Goal: Navigation & Orientation: Find specific page/section

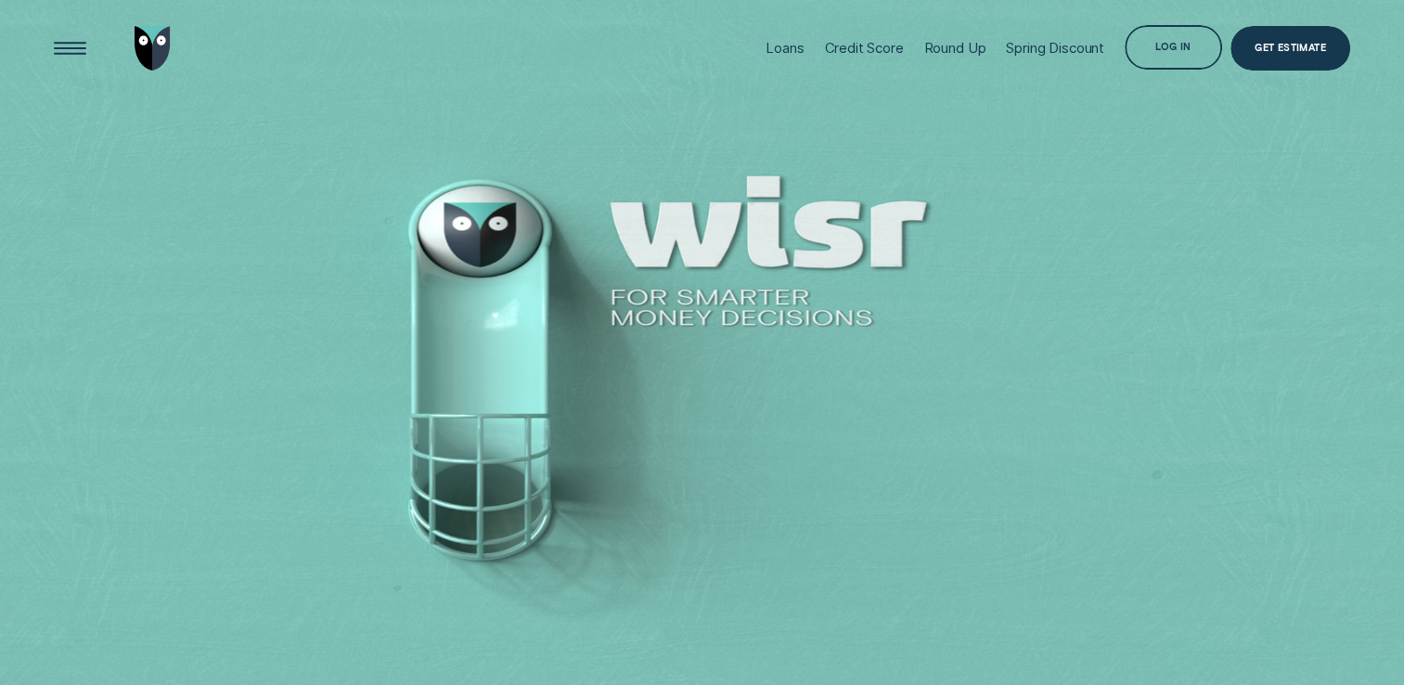
click at [1166, 54] on div "Log in" at bounding box center [1174, 49] width 36 height 8
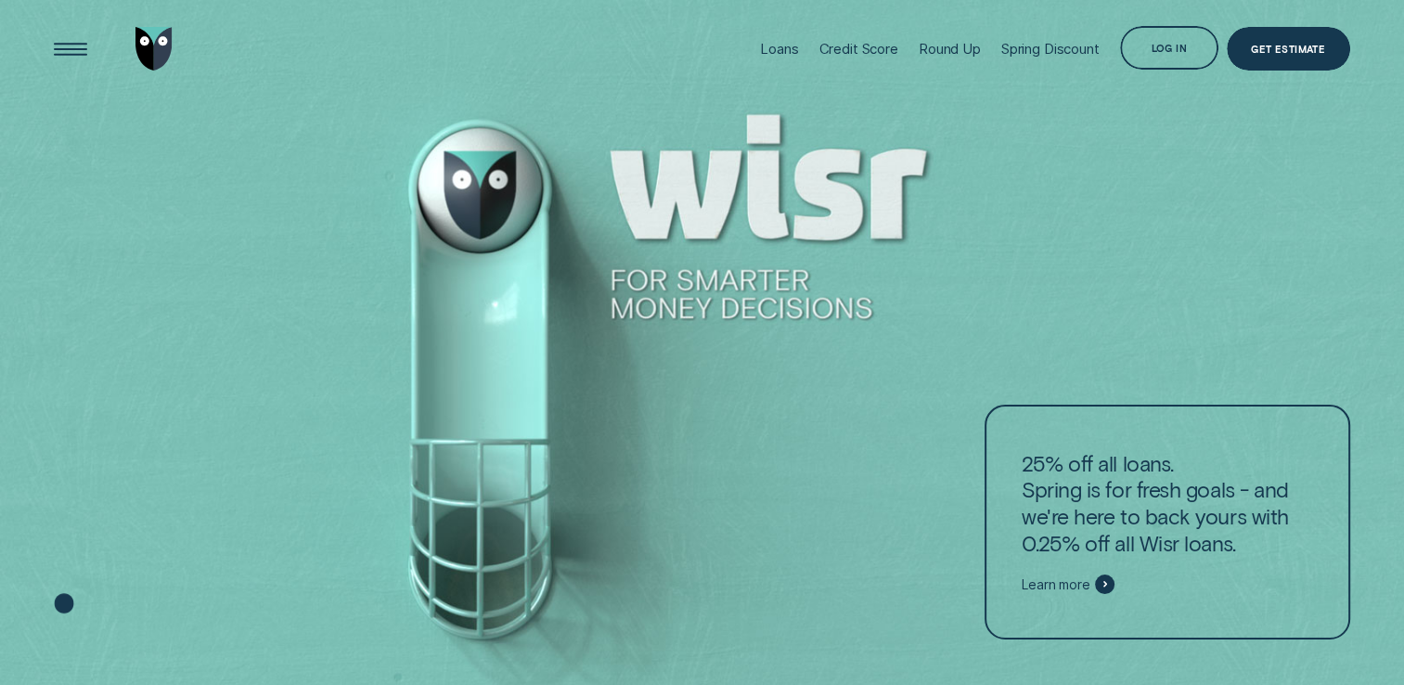
click at [1166, 54] on div "Log in" at bounding box center [1169, 49] width 36 height 8
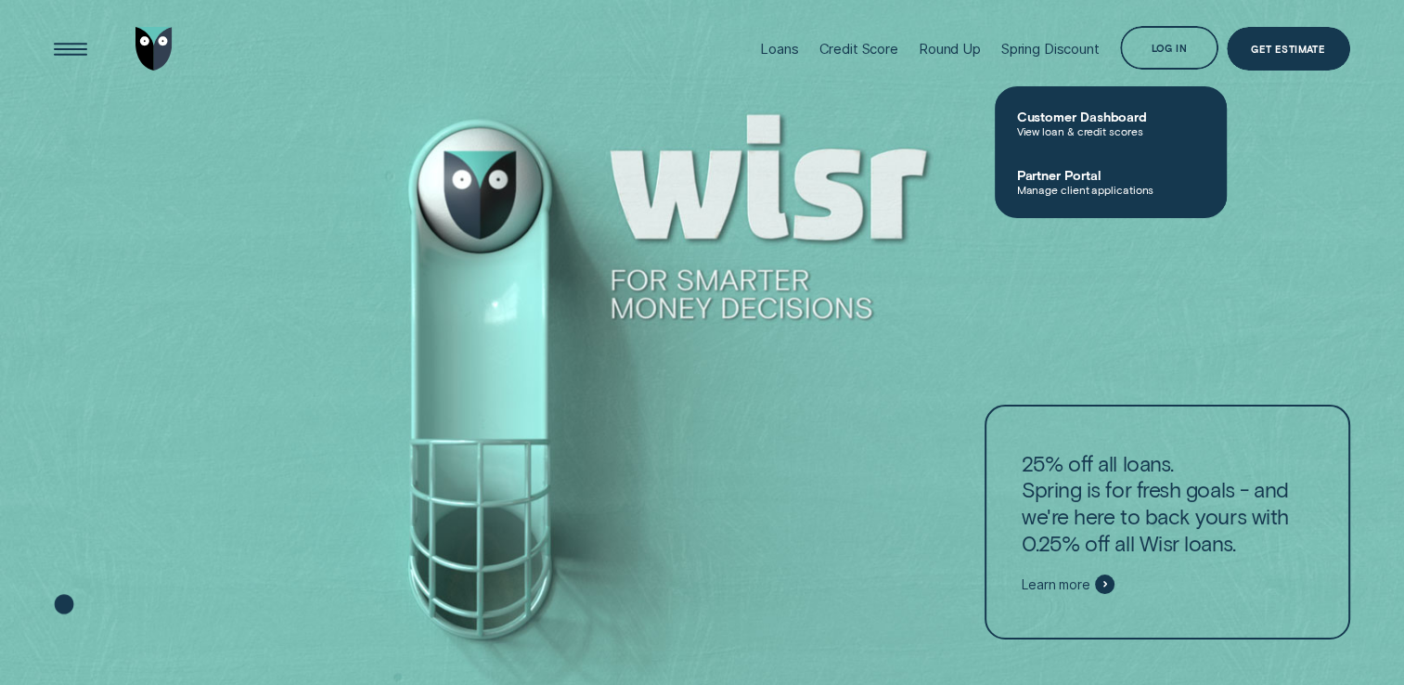
click at [1166, 54] on div "Log in" at bounding box center [1169, 49] width 36 height 8
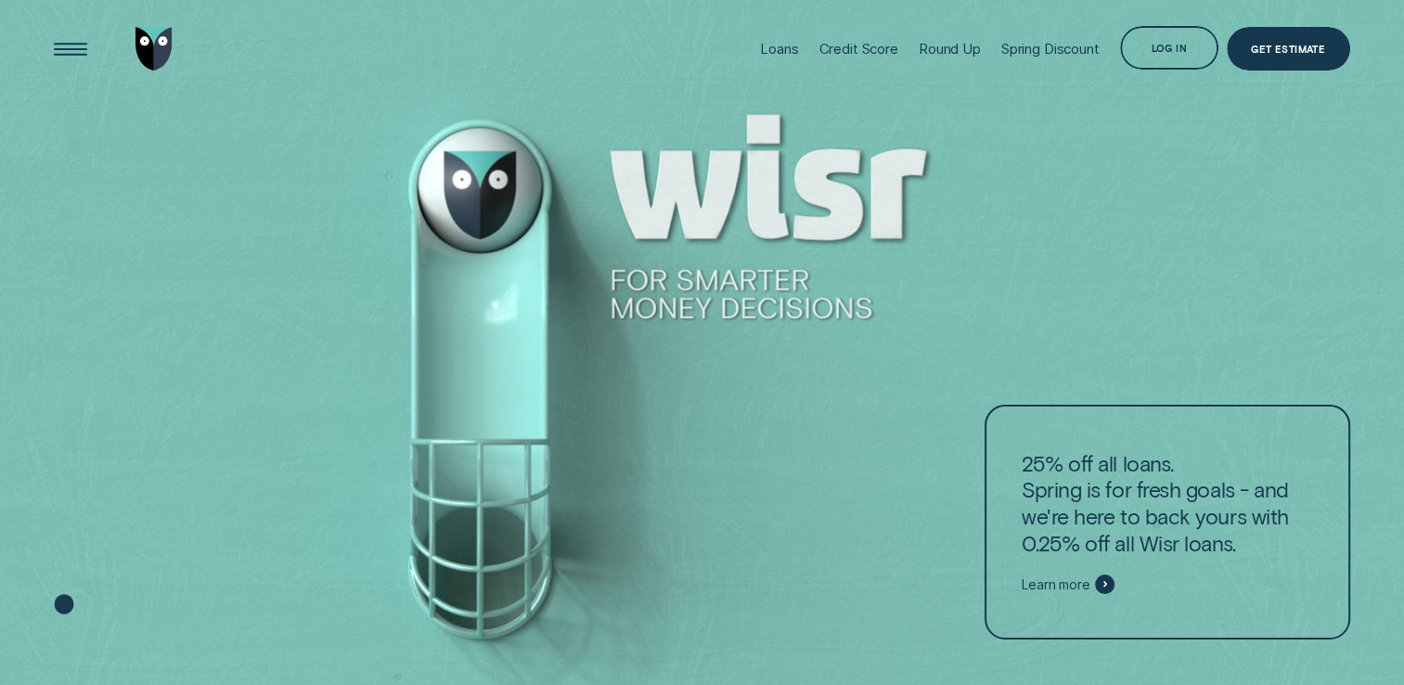
click at [1166, 54] on div "Log in" at bounding box center [1169, 49] width 36 height 8
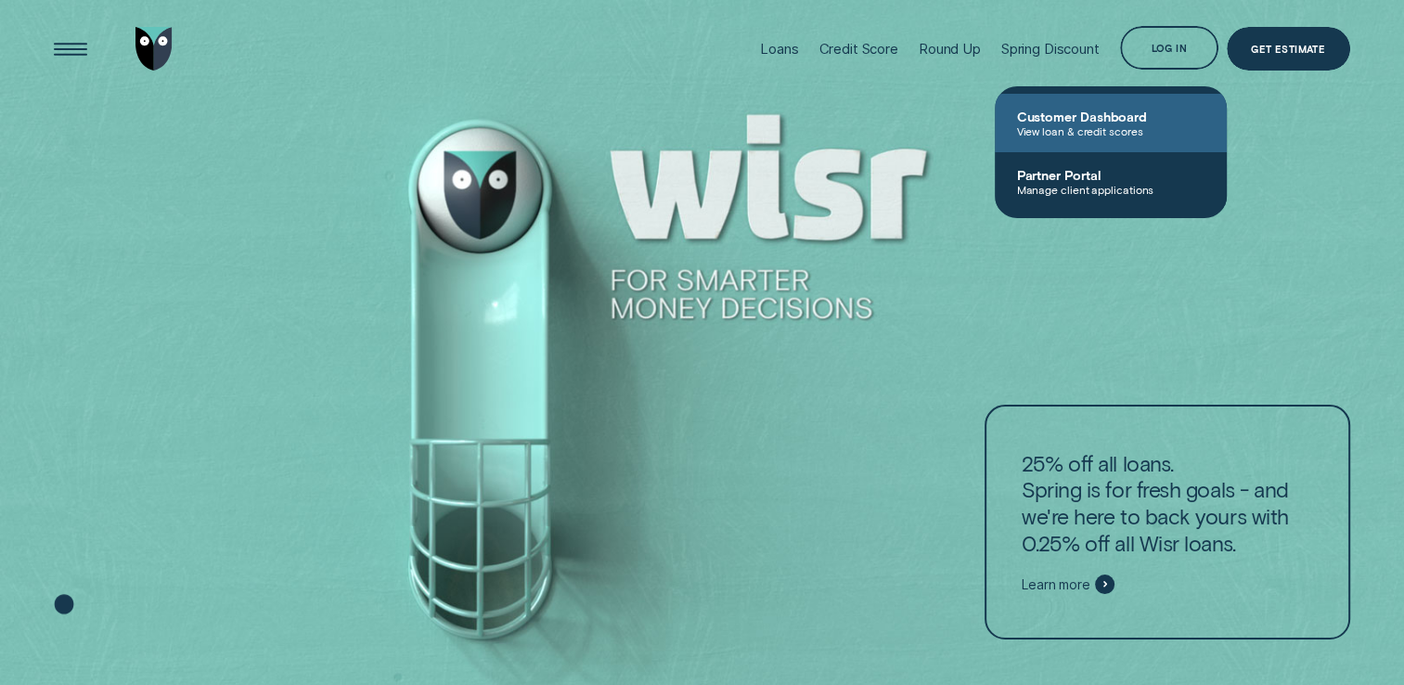
click at [1113, 124] on span "View loan & credit scores" at bounding box center [1111, 130] width 188 height 13
